Goal: Navigation & Orientation: Find specific page/section

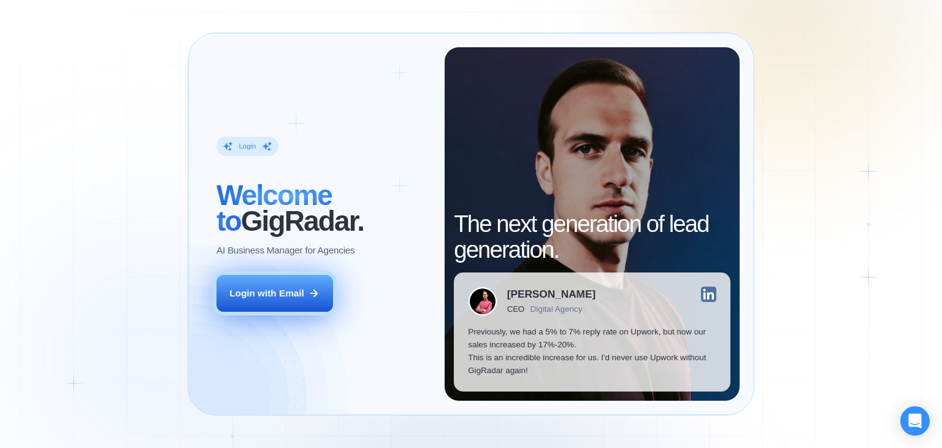
click at [287, 291] on div "Login with Email" at bounding box center [266, 293] width 75 height 13
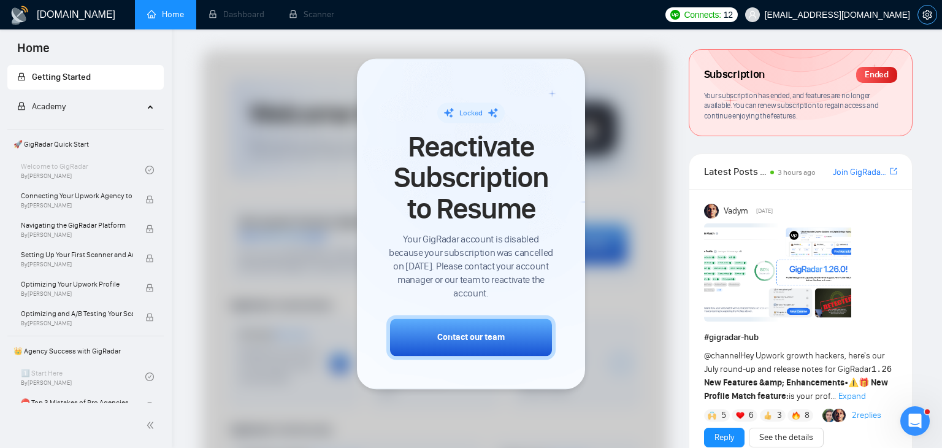
click at [928, 18] on icon "setting" at bounding box center [928, 15] width 10 height 10
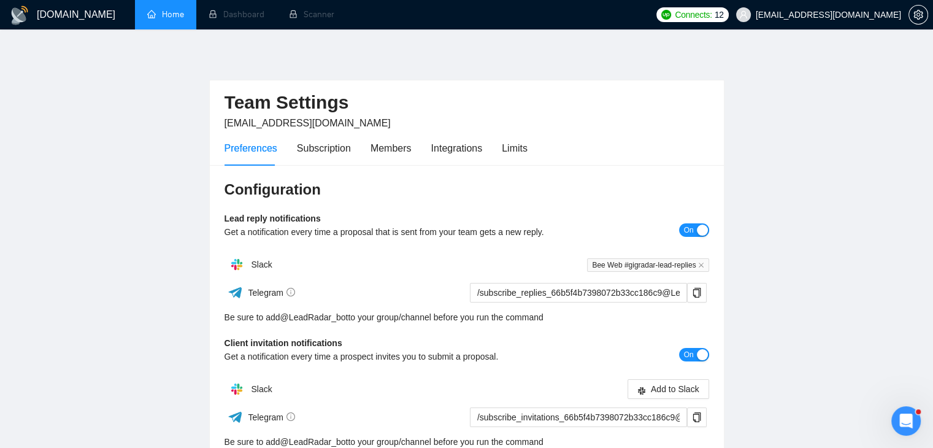
click at [161, 18] on link "Home" at bounding box center [165, 14] width 37 height 10
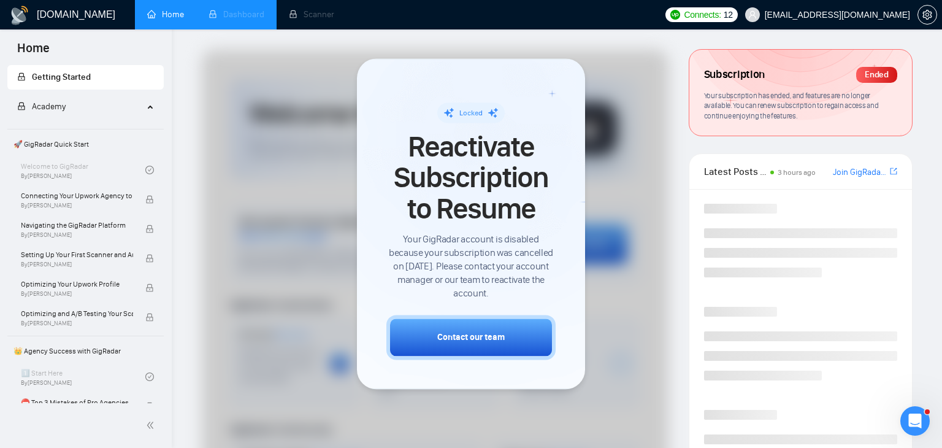
click at [238, 15] on li "Dashboard" at bounding box center [236, 14] width 80 height 29
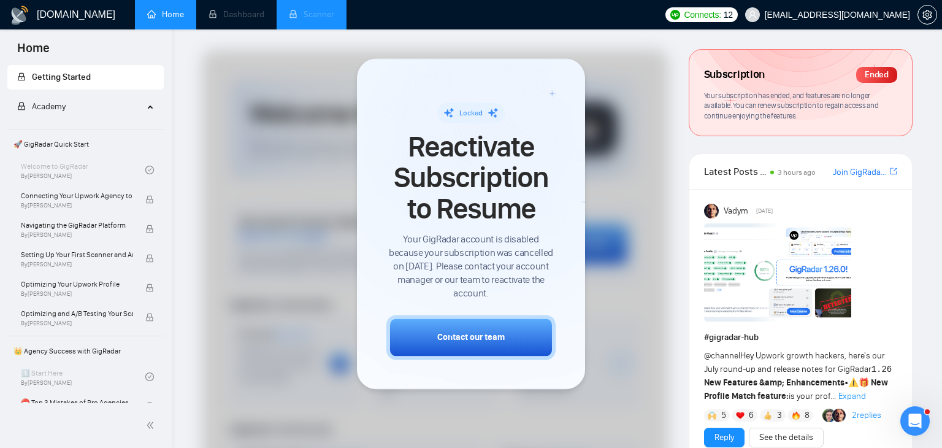
click at [315, 16] on li "Scanner" at bounding box center [312, 14] width 70 height 29
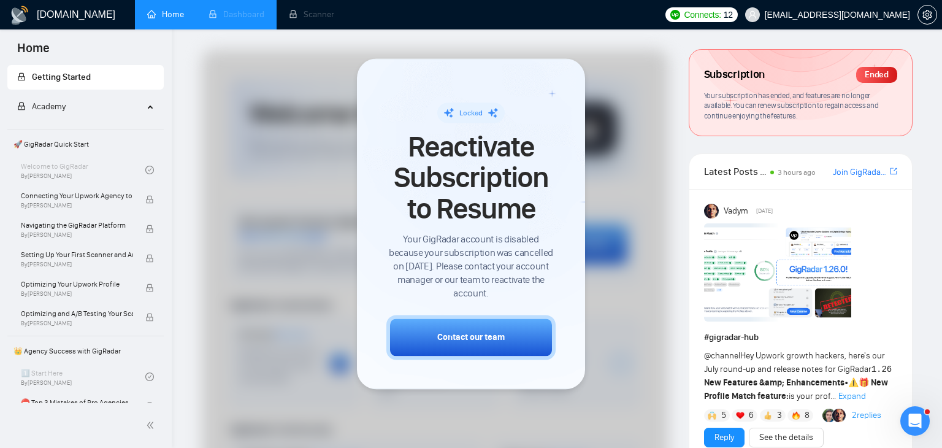
click at [241, 23] on li "Dashboard" at bounding box center [236, 14] width 80 height 29
click at [931, 15] on icon "setting" at bounding box center [927, 15] width 9 height 10
